Goal: Find specific page/section: Find specific page/section

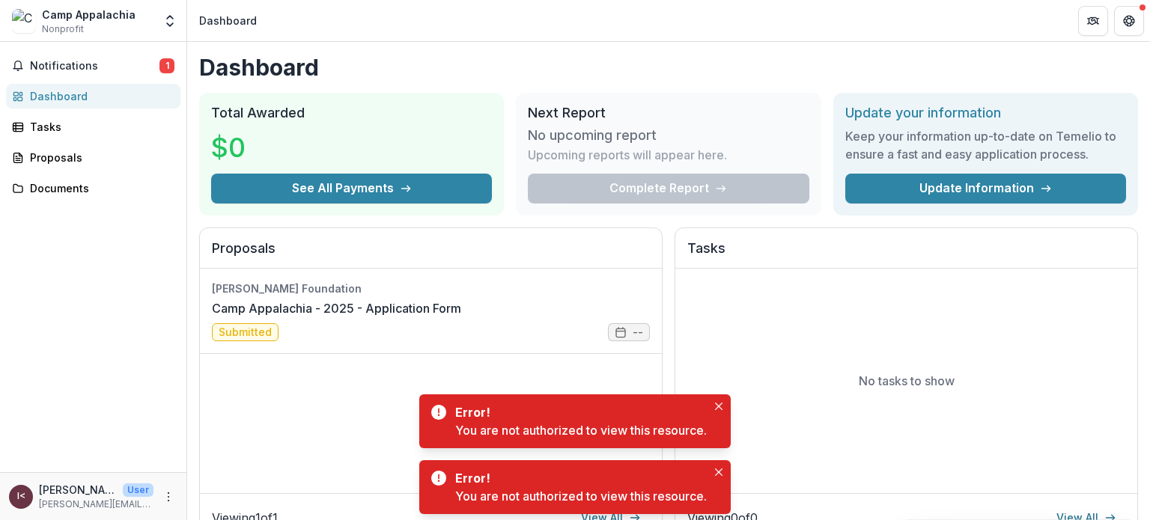
scroll to position [4, 0]
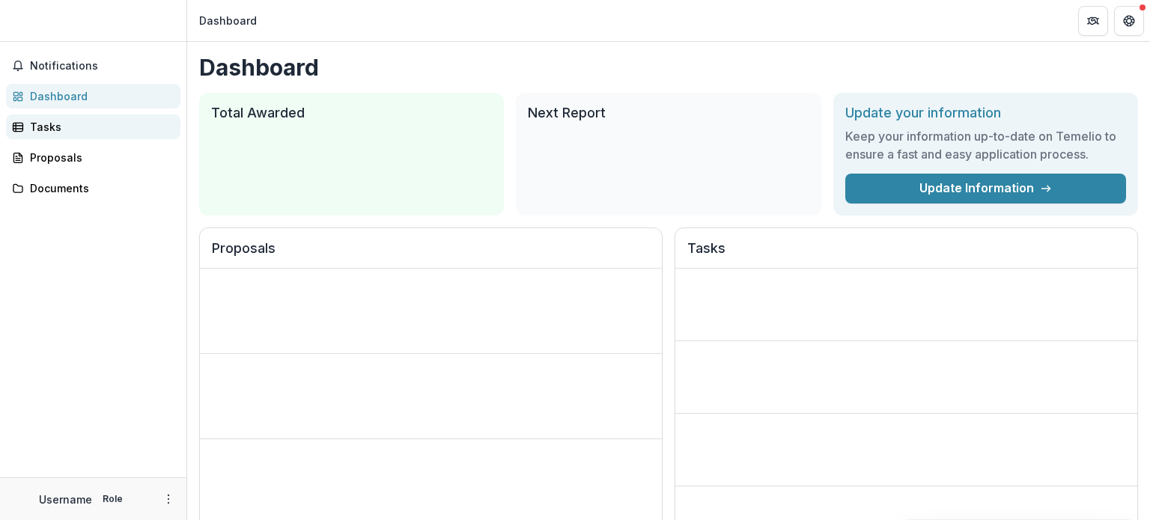
click at [103, 132] on div "Tasks" at bounding box center [99, 127] width 139 height 16
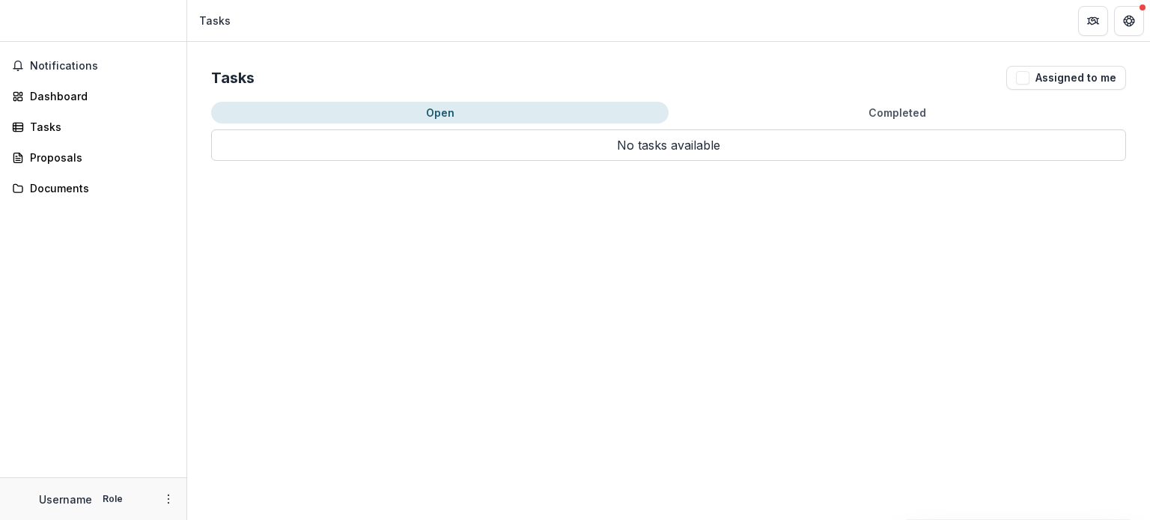
click at [117, 174] on div "Notifications Dashboard Tasks Proposals Documents" at bounding box center [93, 260] width 186 height 436
click at [96, 157] on div "Proposals" at bounding box center [99, 158] width 139 height 16
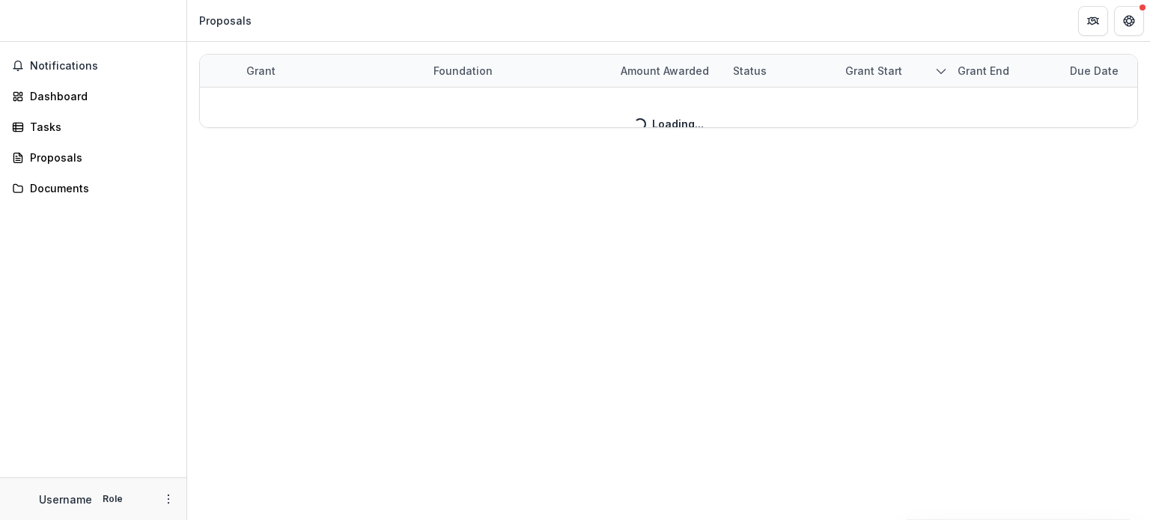
click at [731, 296] on div "Grant Foundation Amount awarded Status Grant start Grant end Due Date Report Du…" at bounding box center [668, 281] width 963 height 479
